Goal: Task Accomplishment & Management: Manage account settings

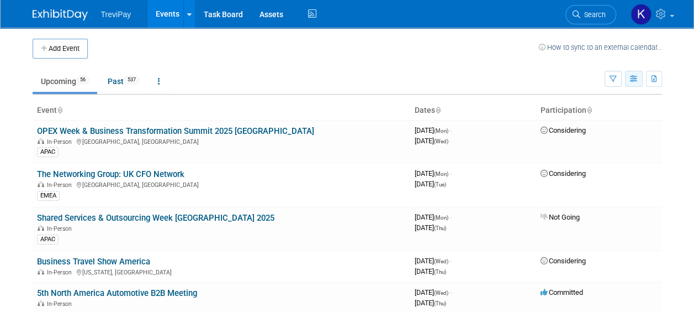
click at [635, 76] on icon "button" at bounding box center [634, 79] width 8 height 7
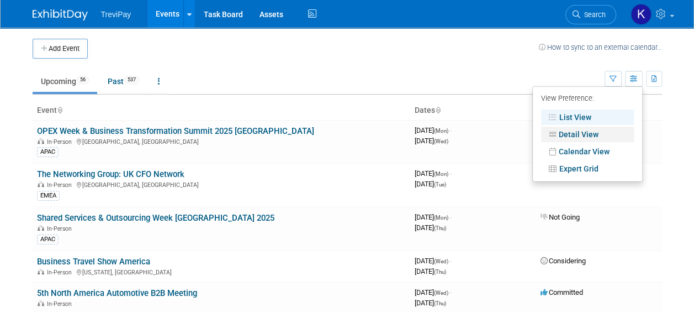
click at [576, 133] on link "Detail View" at bounding box center [587, 133] width 93 height 15
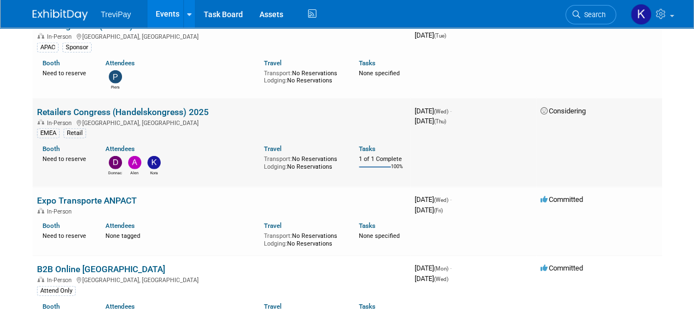
scroll to position [1491, 0]
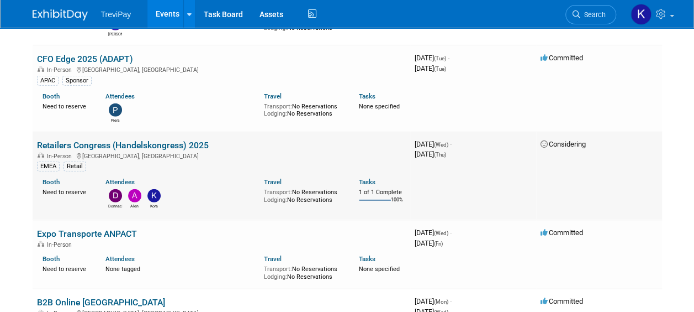
click at [129, 140] on link "Retailers Congress (Handelskongress) 2025" at bounding box center [123, 145] width 172 height 10
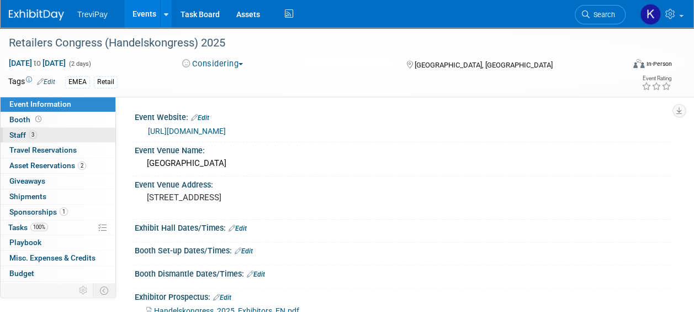
click at [28, 135] on span "Staff 3" at bounding box center [23, 134] width 28 height 9
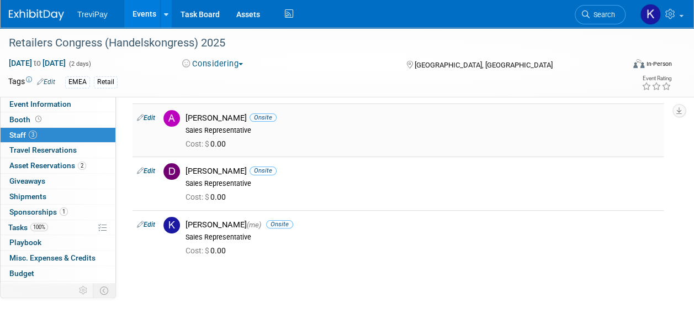
scroll to position [55, 0]
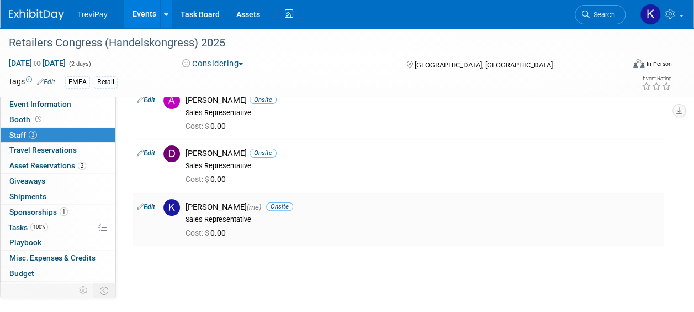
click at [151, 204] on link "Edit" at bounding box center [146, 207] width 18 height 8
select select "db40c88e-bfe5-44a1-ae2f-dd21b902ed55"
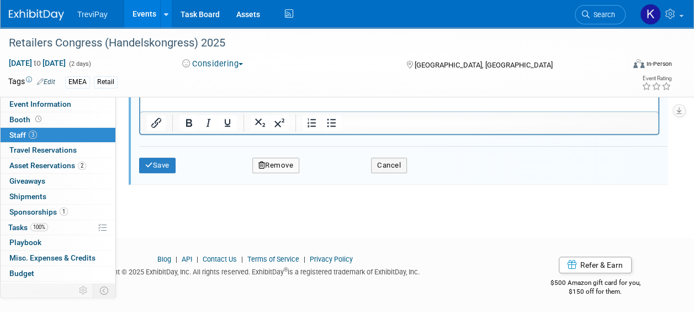
scroll to position [497, 0]
click at [259, 162] on icon "button" at bounding box center [262, 163] width 7 height 7
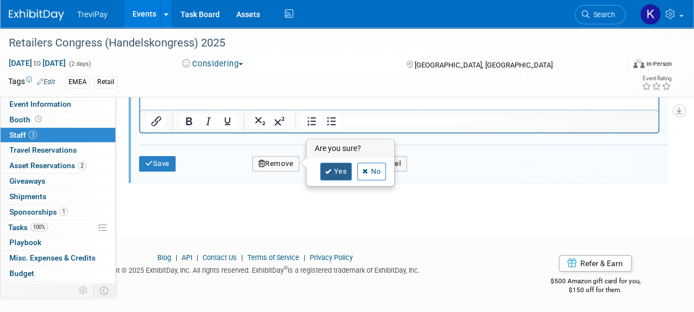
click at [335, 169] on link "Yes" at bounding box center [336, 171] width 32 height 18
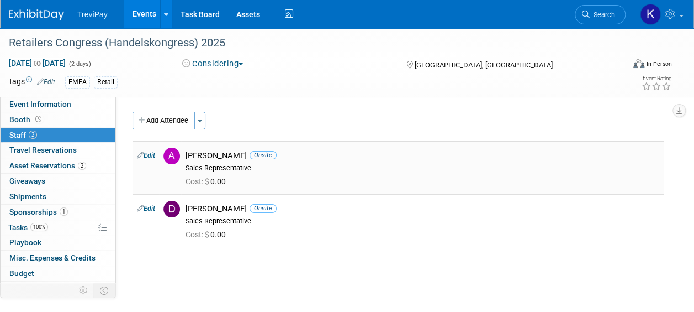
scroll to position [0, 0]
click at [41, 101] on span "Event Information" at bounding box center [40, 103] width 62 height 9
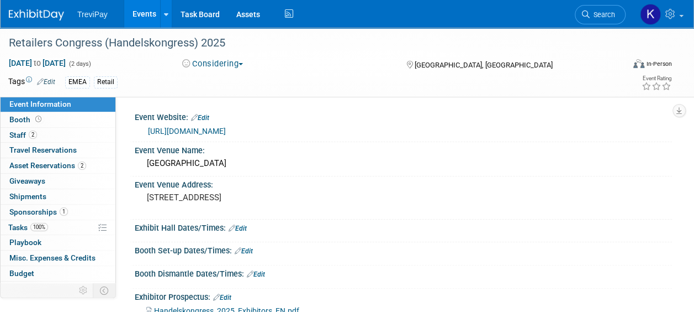
click at [140, 20] on link "Events" at bounding box center [144, 14] width 40 height 28
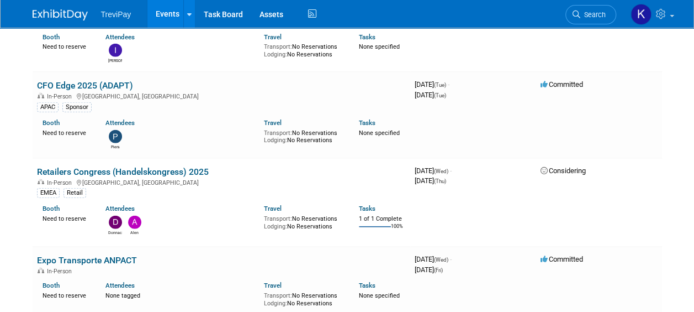
scroll to position [1491, 0]
